Goal: Check status: Check status

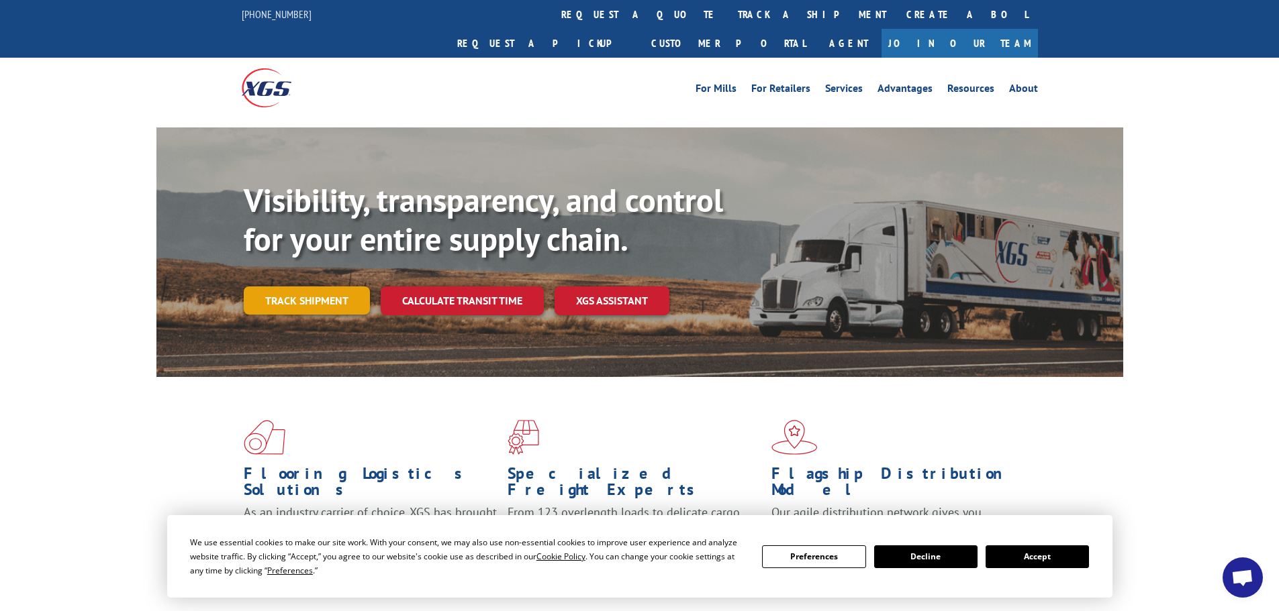
click at [294, 287] on link "Track shipment" at bounding box center [307, 301] width 126 height 28
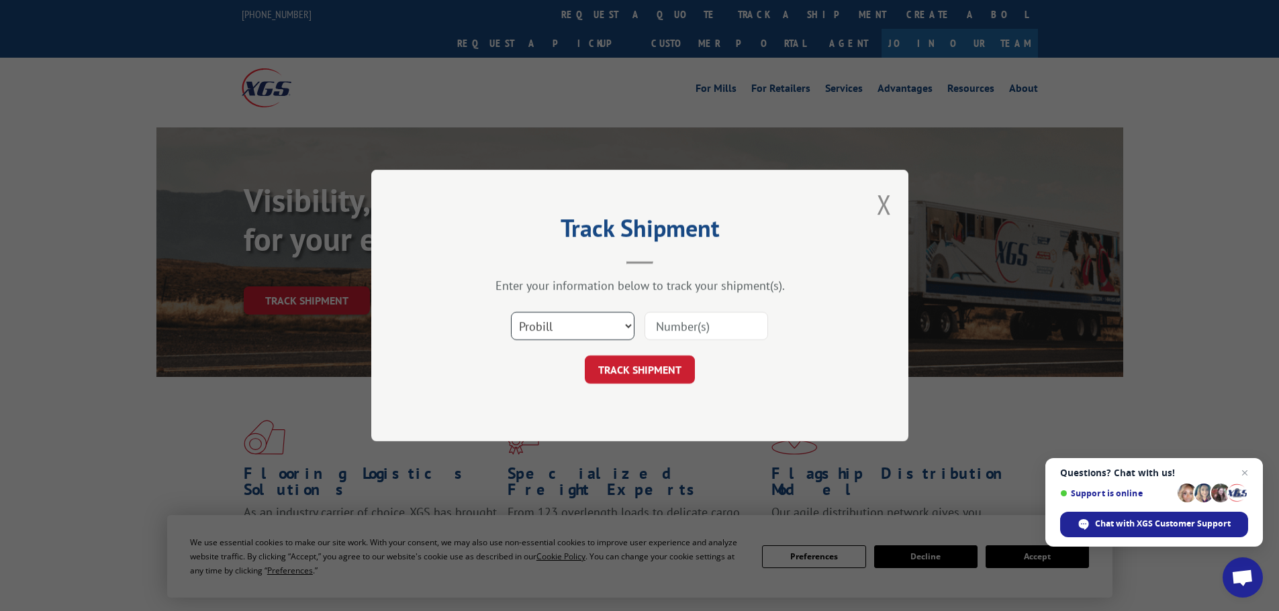
click at [632, 321] on select "Select category... Probill BOL PO" at bounding box center [572, 326] width 123 height 28
select select "bol"
click at [511, 312] on select "Select category... Probill BOL PO" at bounding box center [572, 326] width 123 height 28
click at [666, 333] on input at bounding box center [705, 326] width 123 height 28
paste input "5195250"
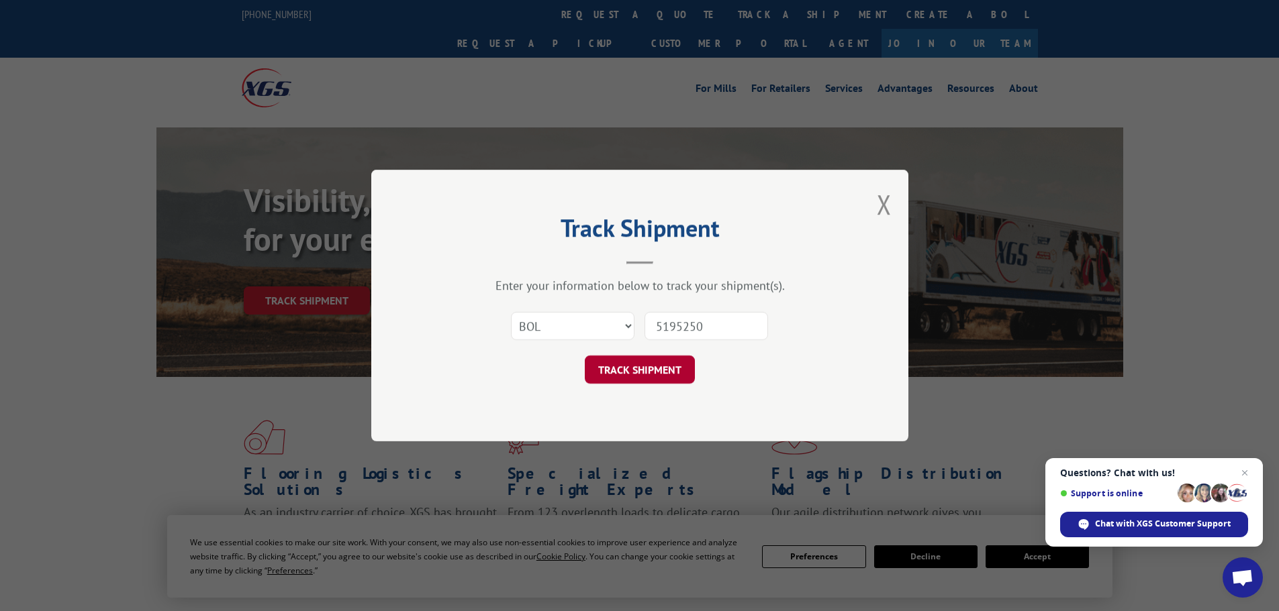
type input "5195250"
click at [656, 369] on button "TRACK SHIPMENT" at bounding box center [640, 370] width 110 height 28
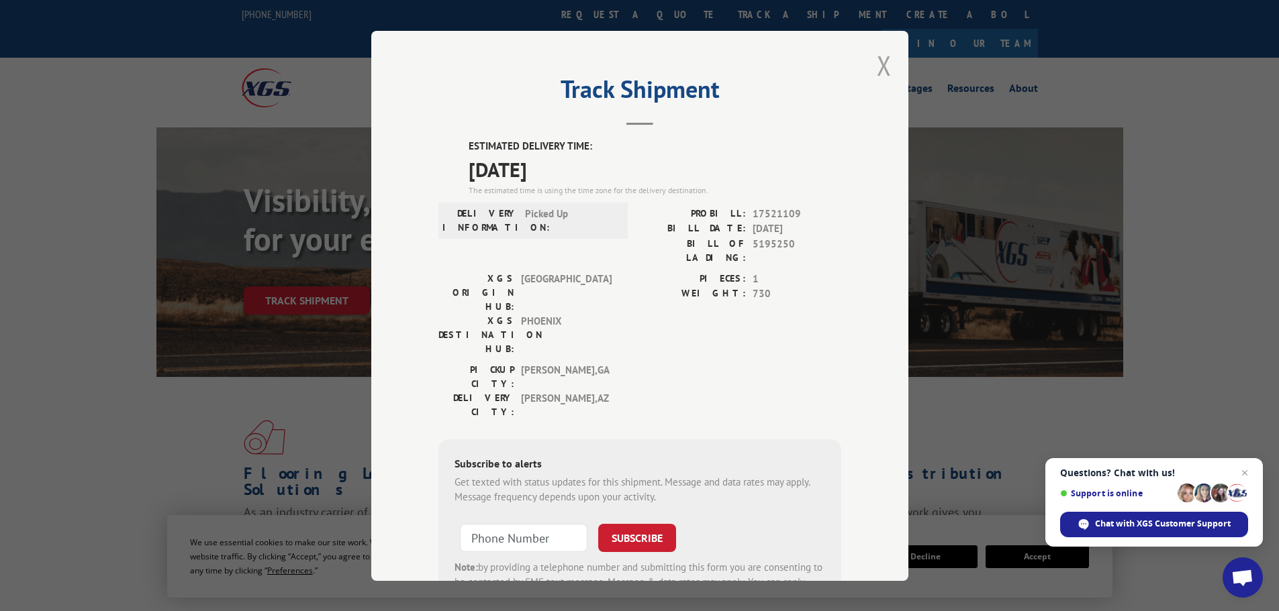
click at [879, 67] on button "Close modal" at bounding box center [883, 66] width 15 height 36
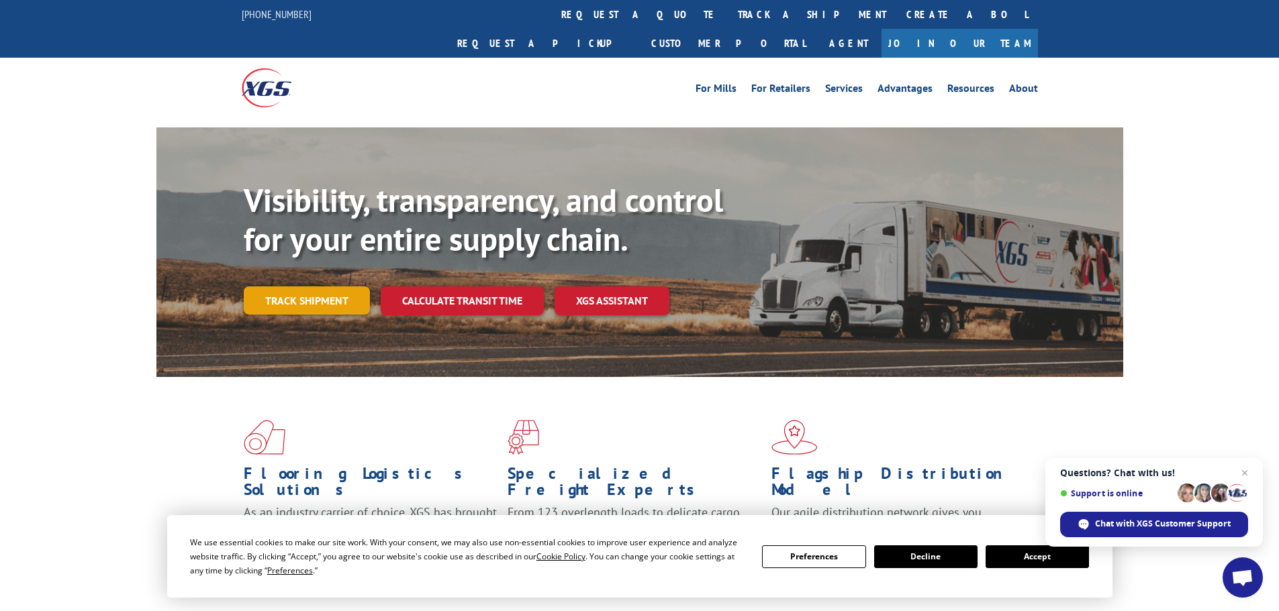
click at [345, 287] on link "Track shipment" at bounding box center [307, 301] width 126 height 28
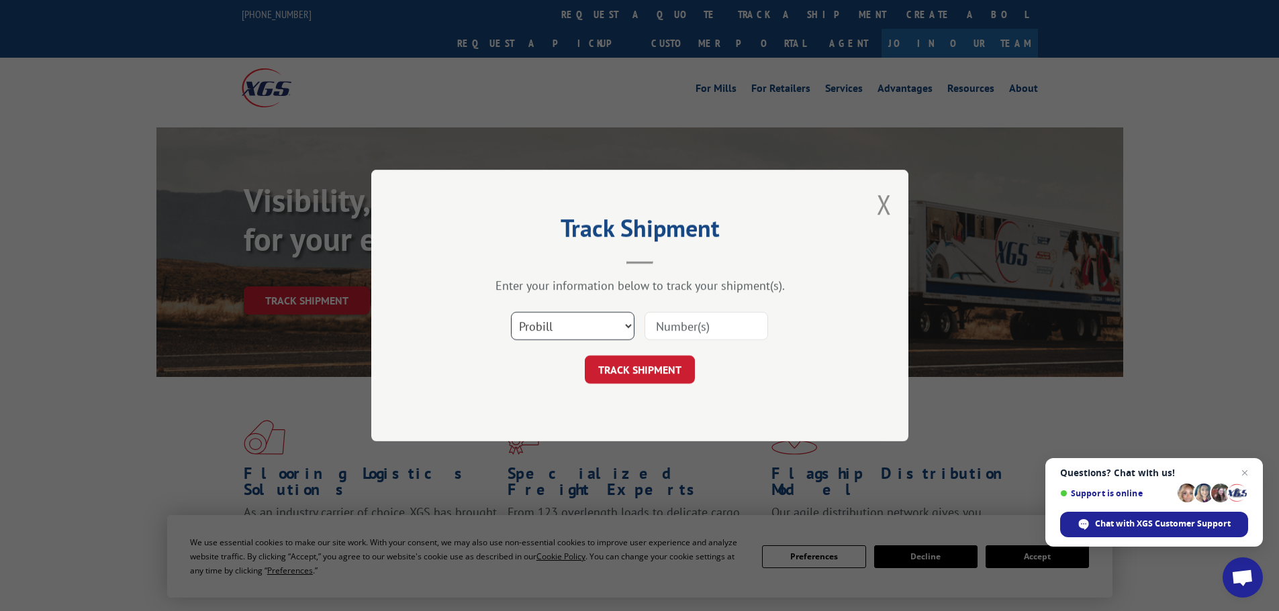
click at [630, 327] on select "Select category... Probill BOL PO" at bounding box center [572, 326] width 123 height 28
select select "bol"
click at [511, 312] on select "Select category... Probill BOL PO" at bounding box center [572, 326] width 123 height 28
paste input "5195203"
type input "5195203"
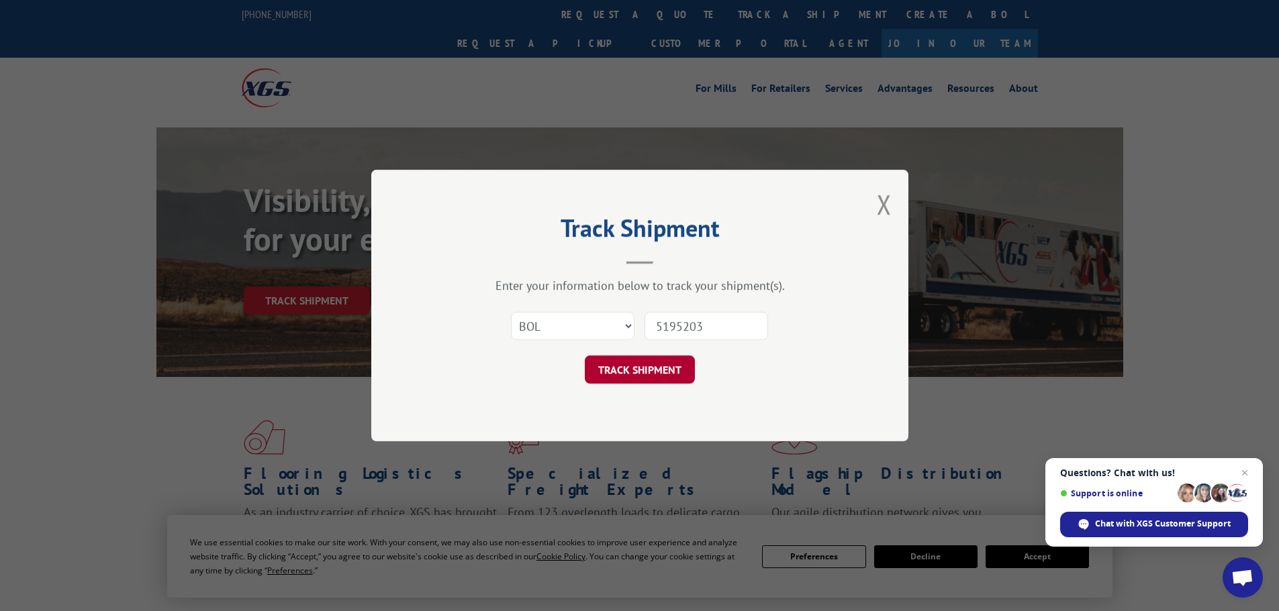
click at [650, 367] on button "TRACK SHIPMENT" at bounding box center [640, 370] width 110 height 28
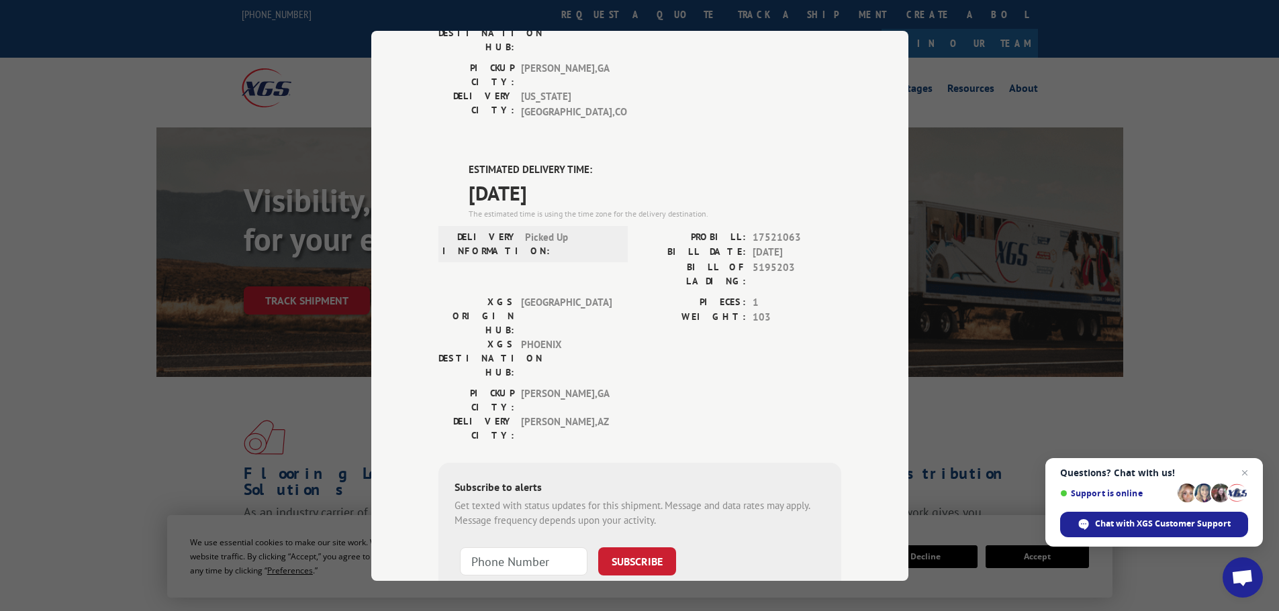
scroll to position [289, 0]
